Goal: Task Accomplishment & Management: Complete application form

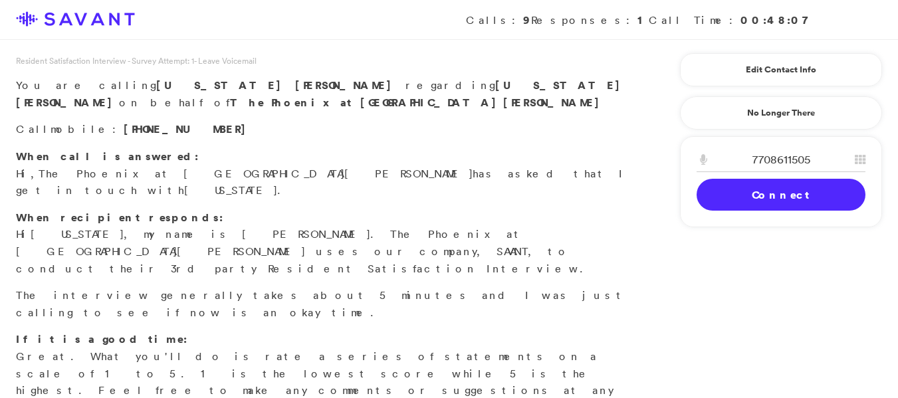
click at [786, 200] on link "Connect" at bounding box center [781, 195] width 169 height 32
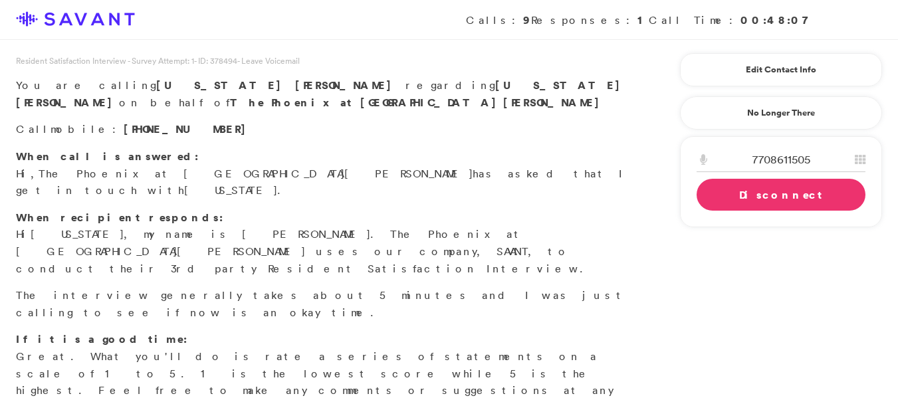
click at [742, 210] on link "Disconnect" at bounding box center [781, 195] width 169 height 32
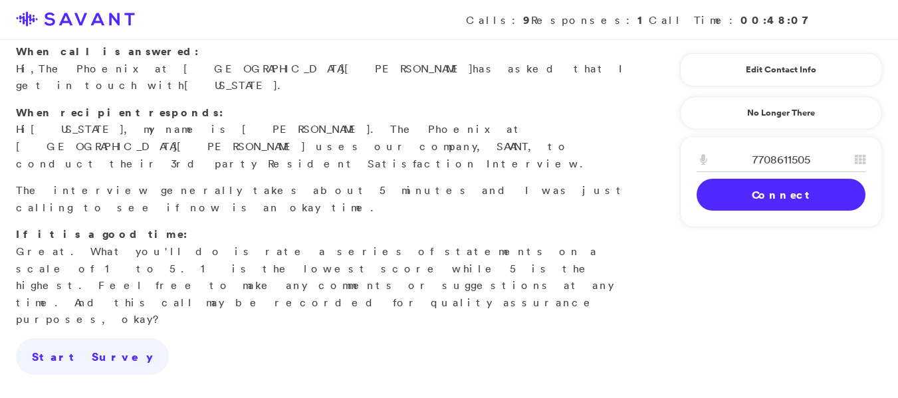
scroll to position [113, 0]
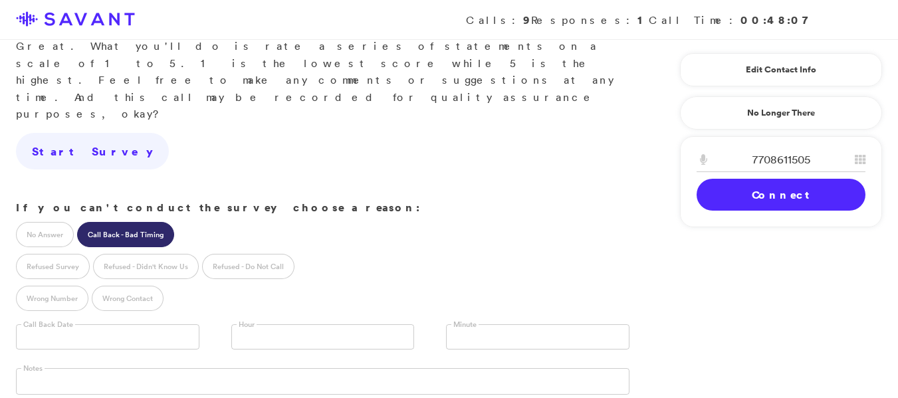
scroll to position [318, 0]
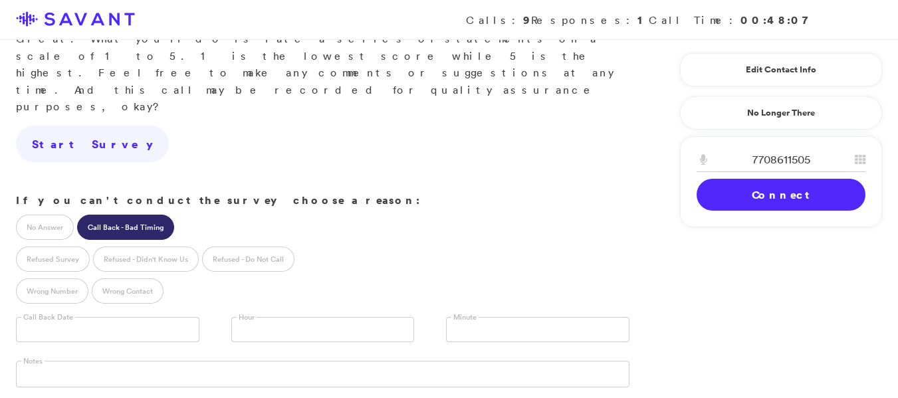
click at [73, 317] on input "text" at bounding box center [107, 329] width 183 height 25
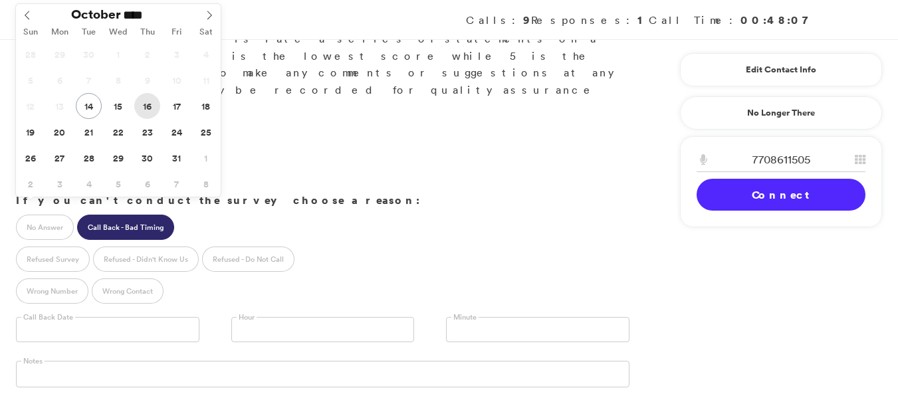
type input "**********"
click at [65, 317] on input "**********" at bounding box center [107, 329] width 183 height 25
click at [330, 317] on link at bounding box center [322, 329] width 183 height 25
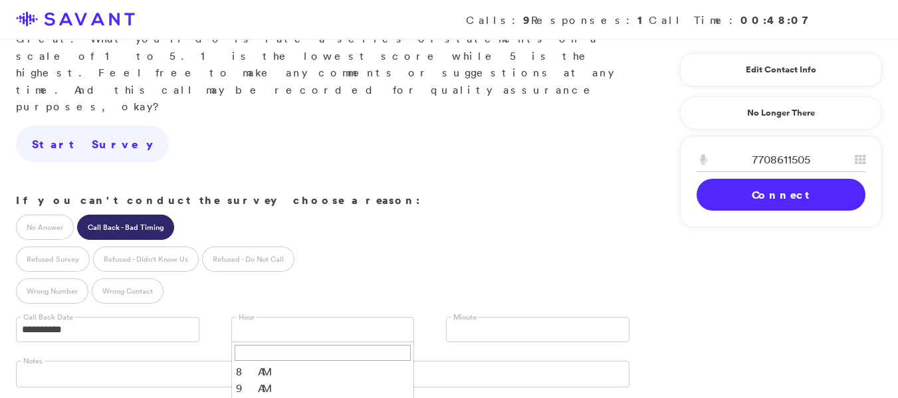
scroll to position [7, 0]
click at [540, 317] on link at bounding box center [537, 329] width 183 height 25
click at [452, 359] on li "15" at bounding box center [538, 367] width 182 height 17
